Goal: Navigation & Orientation: Find specific page/section

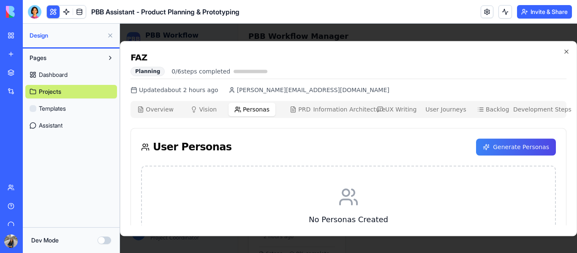
scroll to position [69, 0]
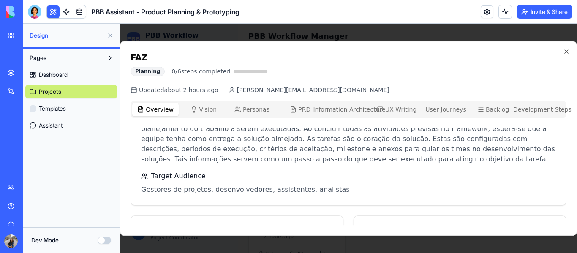
click at [153, 112] on span "Overview" at bounding box center [160, 109] width 28 height 8
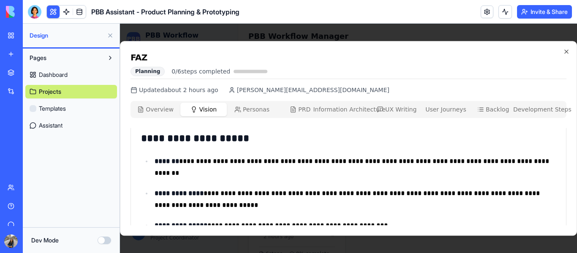
click at [195, 113] on button "Vision Vis" at bounding box center [203, 110] width 46 height 14
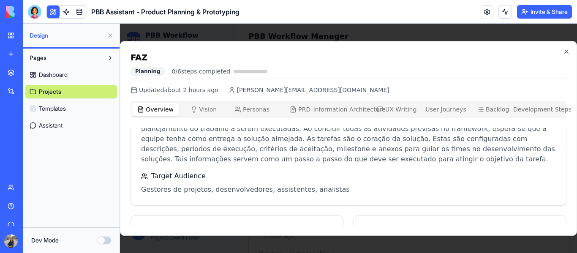
click at [158, 107] on span "Overview" at bounding box center [160, 109] width 28 height 8
click at [193, 111] on icon "button" at bounding box center [193, 109] width 7 height 7
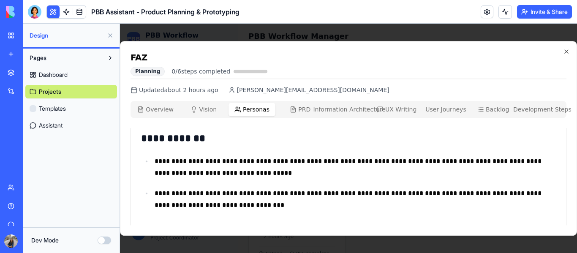
click at [270, 111] on button "Personas Per" at bounding box center [251, 110] width 46 height 14
click at [160, 101] on div "Overview Ovw Vision Vis Personas Per PRD PRD Information Architecture IA UX Wri…" at bounding box center [348, 109] width 436 height 17
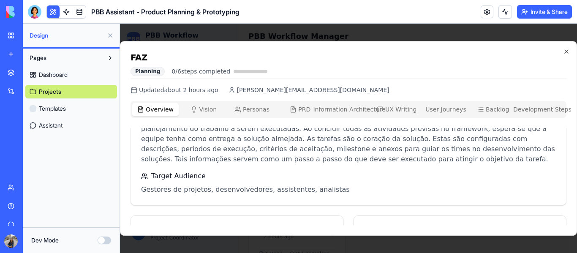
click at [168, 107] on span "Overview" at bounding box center [160, 109] width 28 height 8
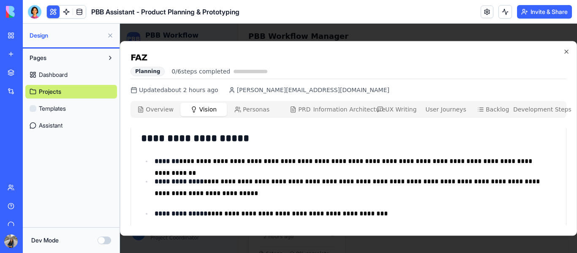
click at [204, 113] on span "Vision" at bounding box center [208, 109] width 18 height 8
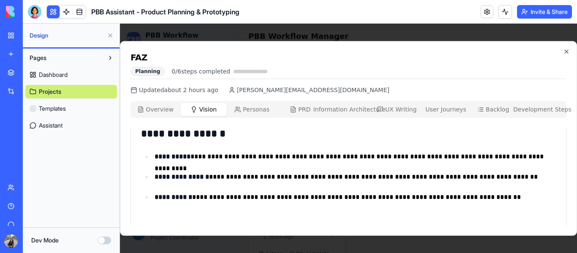
scroll to position [550, 0]
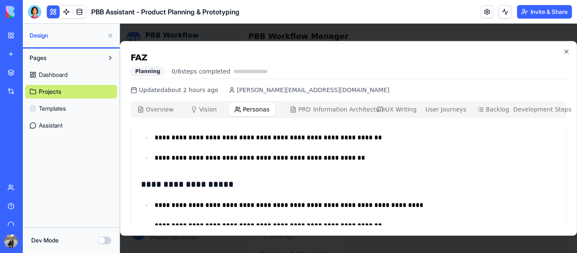
click at [261, 112] on span "Personas" at bounding box center [256, 109] width 27 height 8
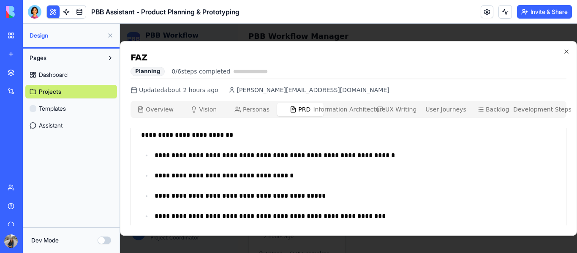
click at [306, 106] on span "PRD" at bounding box center [304, 109] width 12 height 8
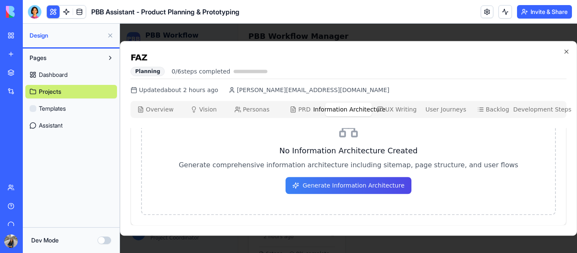
scroll to position [69, 0]
click at [352, 113] on span "Information Architecture" at bounding box center [349, 109] width 72 height 8
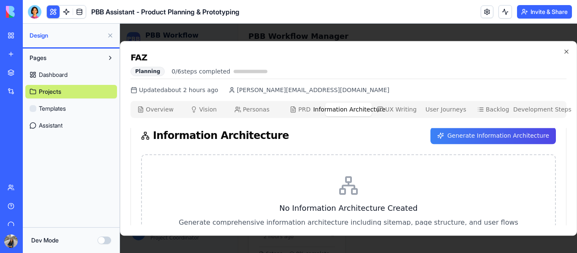
scroll to position [0, 0]
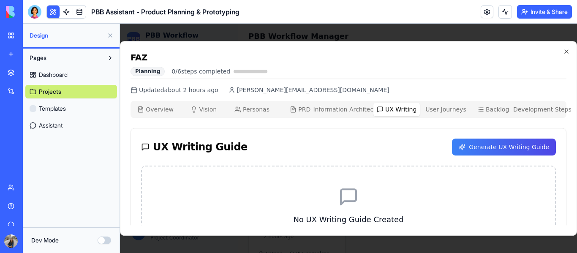
click at [401, 114] on button "UX Writing UX" at bounding box center [396, 110] width 46 height 14
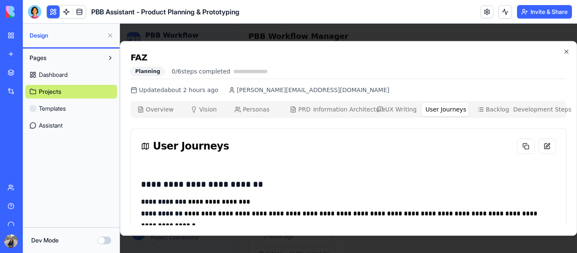
click at [433, 111] on span "User Journeys" at bounding box center [445, 109] width 41 height 8
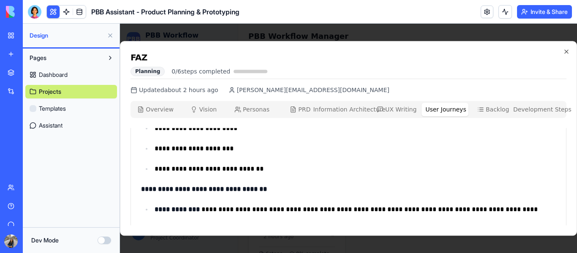
scroll to position [119, 0]
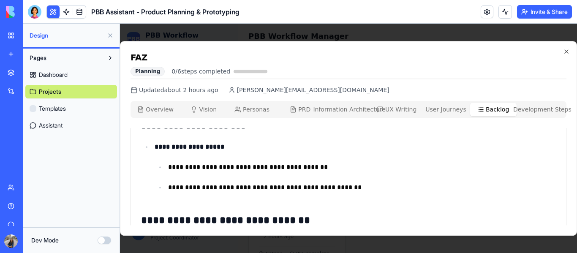
click at [482, 111] on icon "button" at bounding box center [481, 111] width 4 height 0
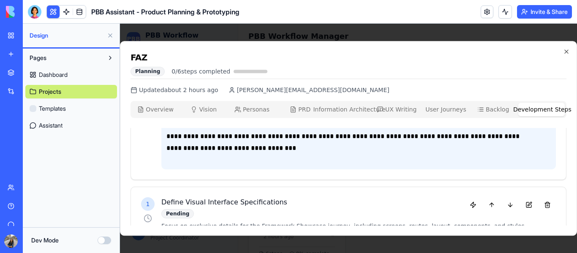
click at [529, 111] on span "Development Steps" at bounding box center [542, 109] width 58 height 8
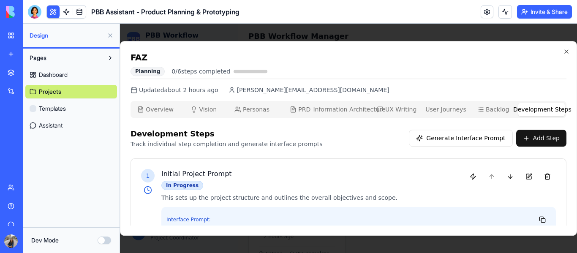
scroll to position [0, 0]
click at [184, 174] on h4 "Initial Project Prompt" at bounding box center [309, 174] width 296 height 10
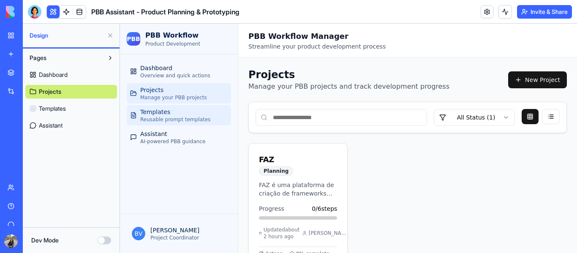
click at [171, 109] on div "Templates Reusable prompt templates" at bounding box center [175, 115] width 70 height 15
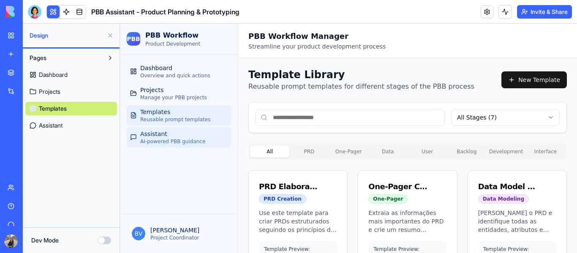
click at [171, 133] on div "Assistant AI-powered PBB guidance" at bounding box center [172, 137] width 65 height 15
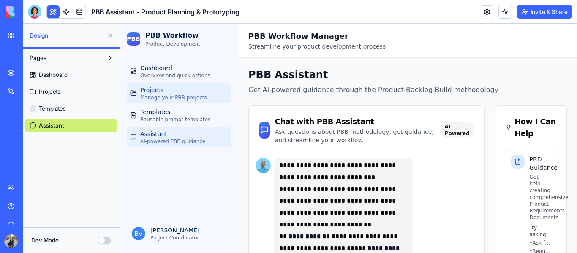
click at [138, 87] on link "Projects Manage your PBB projects" at bounding box center [179, 93] width 104 height 20
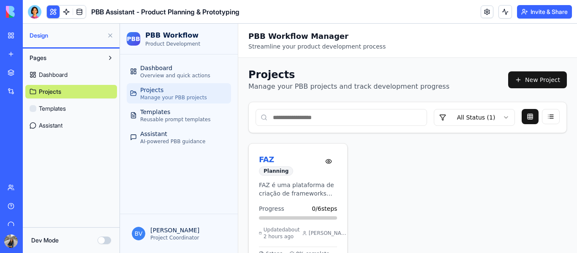
click at [296, 175] on div "FAZ Planning" at bounding box center [289, 165] width 61 height 22
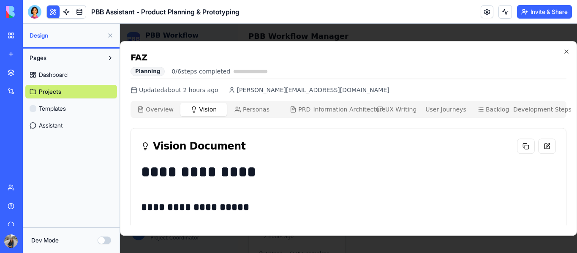
click at [205, 110] on span "Vision" at bounding box center [208, 109] width 18 height 8
click at [253, 109] on span "Personas" at bounding box center [256, 109] width 27 height 8
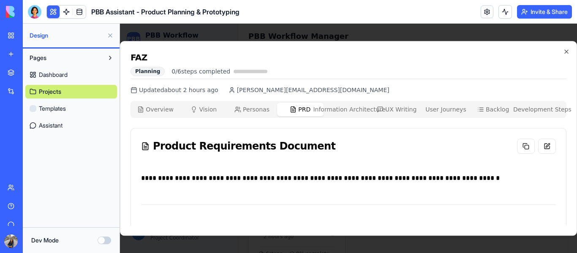
click at [315, 109] on button "PRD PRD" at bounding box center [300, 110] width 46 height 14
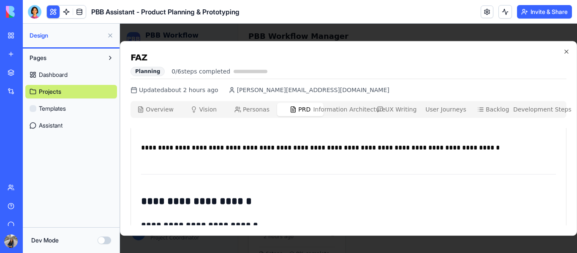
scroll to position [31, 0]
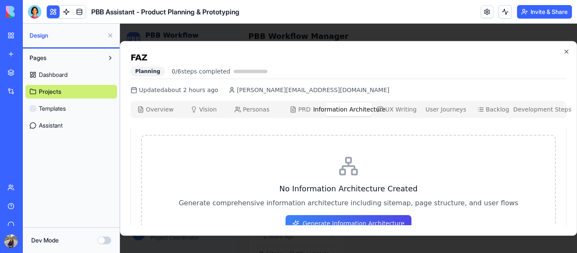
click at [345, 105] on span "Information Architecture" at bounding box center [349, 109] width 72 height 8
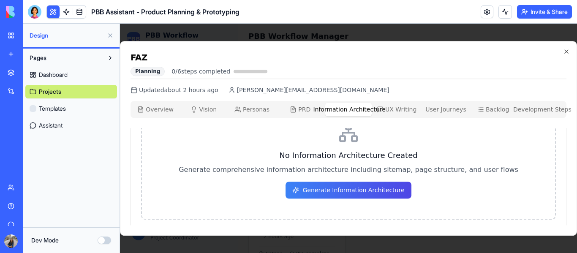
scroll to position [69, 0]
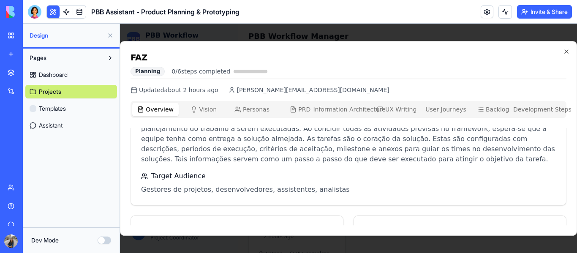
click at [149, 115] on button "Overview Ovw" at bounding box center [155, 110] width 46 height 14
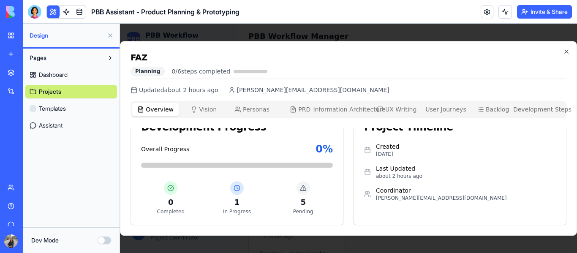
scroll to position [0, 0]
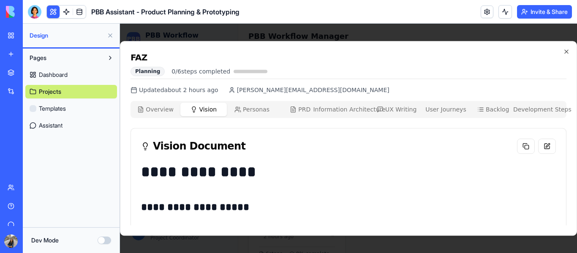
click at [203, 108] on span "Vision" at bounding box center [208, 109] width 18 height 8
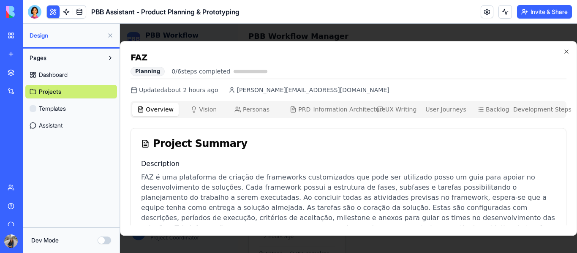
click at [152, 114] on button "Overview Ovw" at bounding box center [155, 110] width 46 height 14
click at [193, 172] on p "FAZ é uma plataforma de criação de frameworks customizados que pode ser utiliza…" at bounding box center [348, 202] width 415 height 61
click at [63, 133] on div "Pages Dashboard Projects Templates Assistant" at bounding box center [71, 92] width 97 height 86
click at [66, 123] on link "Assistant" at bounding box center [71, 126] width 92 height 14
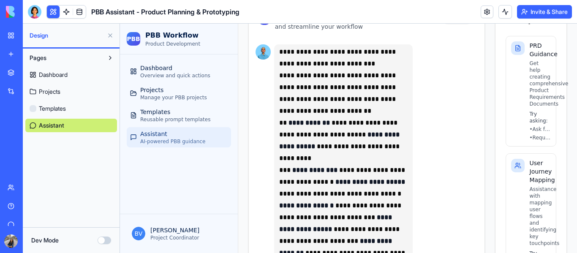
scroll to position [119, 0]
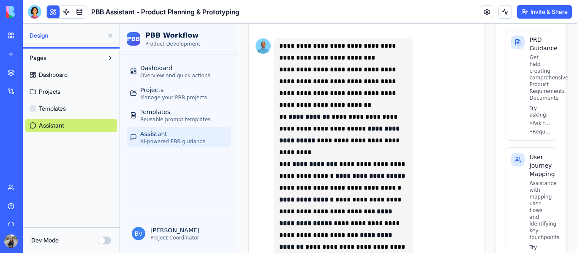
click at [64, 93] on link "Projects" at bounding box center [71, 92] width 92 height 14
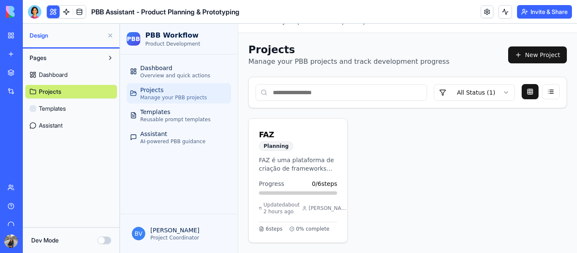
scroll to position [32, 0]
click at [279, 163] on p "FAZ é uma plataforma de criação de frameworks customizados que pode ser utiliza…" at bounding box center [298, 164] width 78 height 17
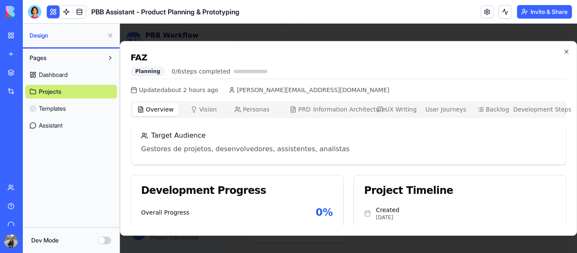
scroll to position [0, 0]
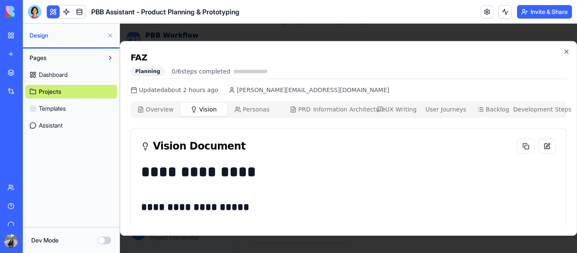
click at [211, 111] on span "Vision" at bounding box center [208, 109] width 18 height 8
click at [262, 109] on span "Personas" at bounding box center [256, 109] width 27 height 8
click at [313, 109] on button "PRD PRD" at bounding box center [300, 110] width 46 height 14
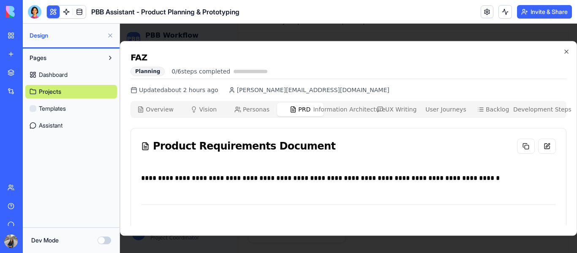
click at [335, 106] on span "Information Architecture" at bounding box center [349, 109] width 72 height 8
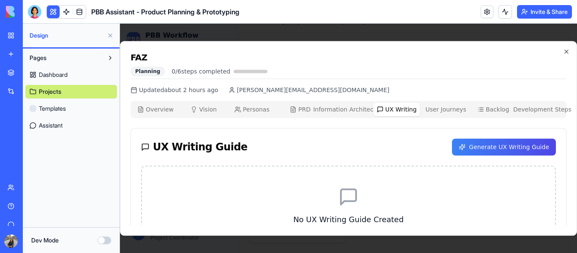
click at [409, 108] on span "UX Writing" at bounding box center [400, 109] width 31 height 8
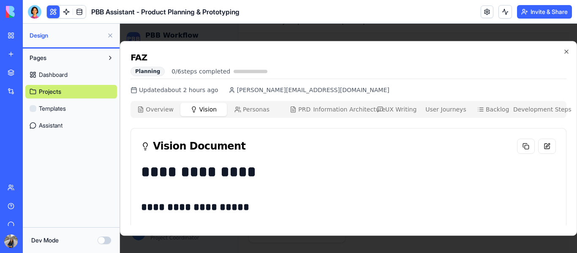
click at [195, 107] on icon "button" at bounding box center [193, 109] width 7 height 7
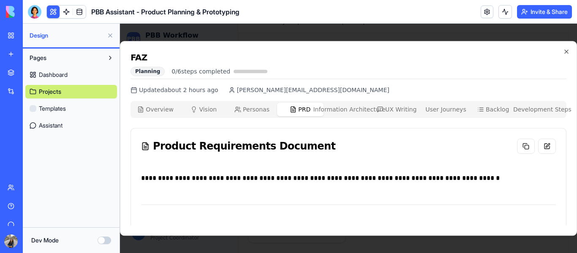
click at [300, 106] on span "PRD" at bounding box center [304, 109] width 12 height 8
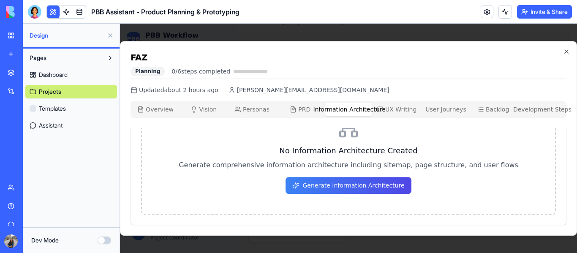
scroll to position [69, 0]
click at [360, 110] on span "Information Architecture" at bounding box center [349, 109] width 72 height 8
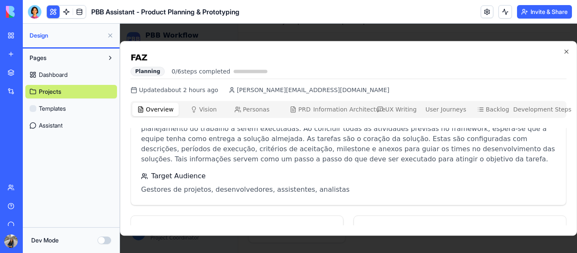
click at [152, 109] on span "Overview" at bounding box center [160, 109] width 28 height 8
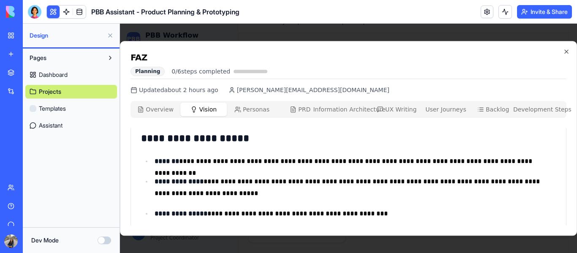
click at [203, 109] on span "Vision" at bounding box center [208, 109] width 18 height 8
click at [42, 122] on span "Assistant" at bounding box center [51, 125] width 24 height 8
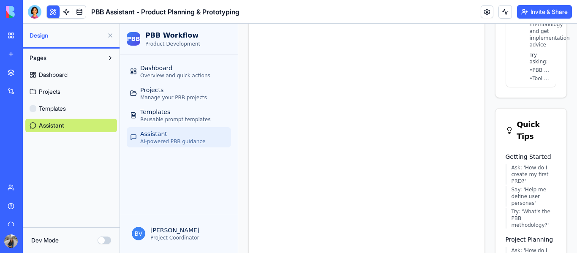
scroll to position [670, 0]
